Goal: Task Accomplishment & Management: Manage account settings

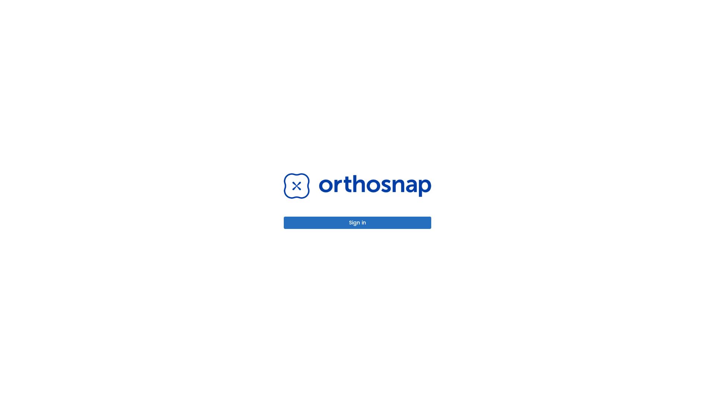
click at [358, 223] on button "Sign in" at bounding box center [357, 223] width 147 height 12
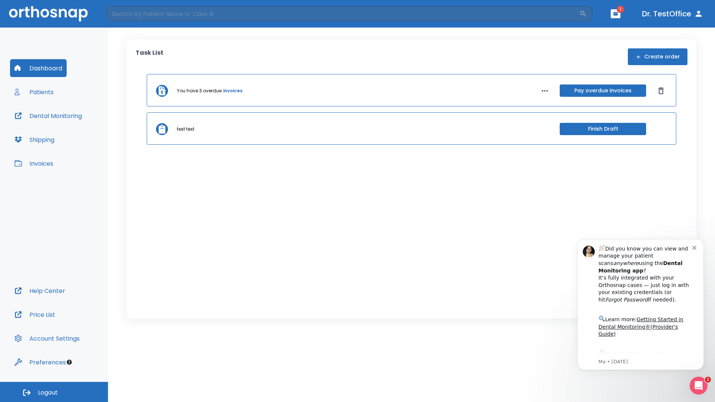
click at [54, 392] on span "Logout" at bounding box center [48, 393] width 20 height 8
